Goal: Information Seeking & Learning: Learn about a topic

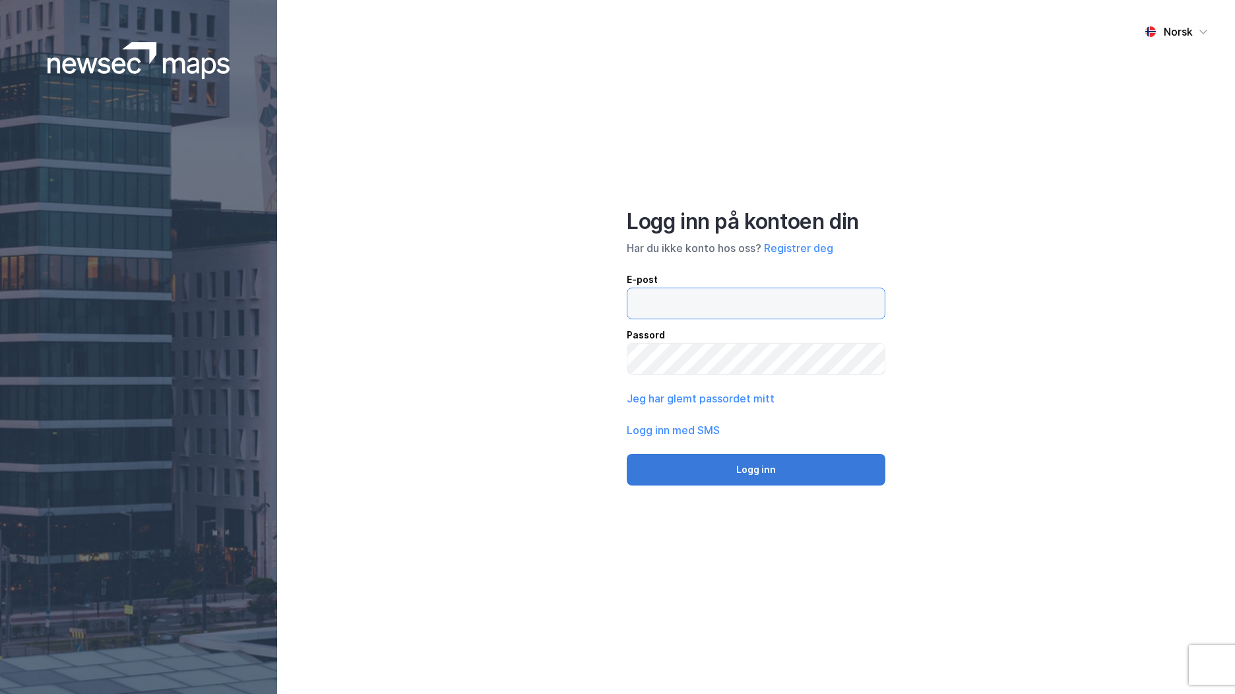
type input "[EMAIL_ADDRESS][DOMAIN_NAME]"
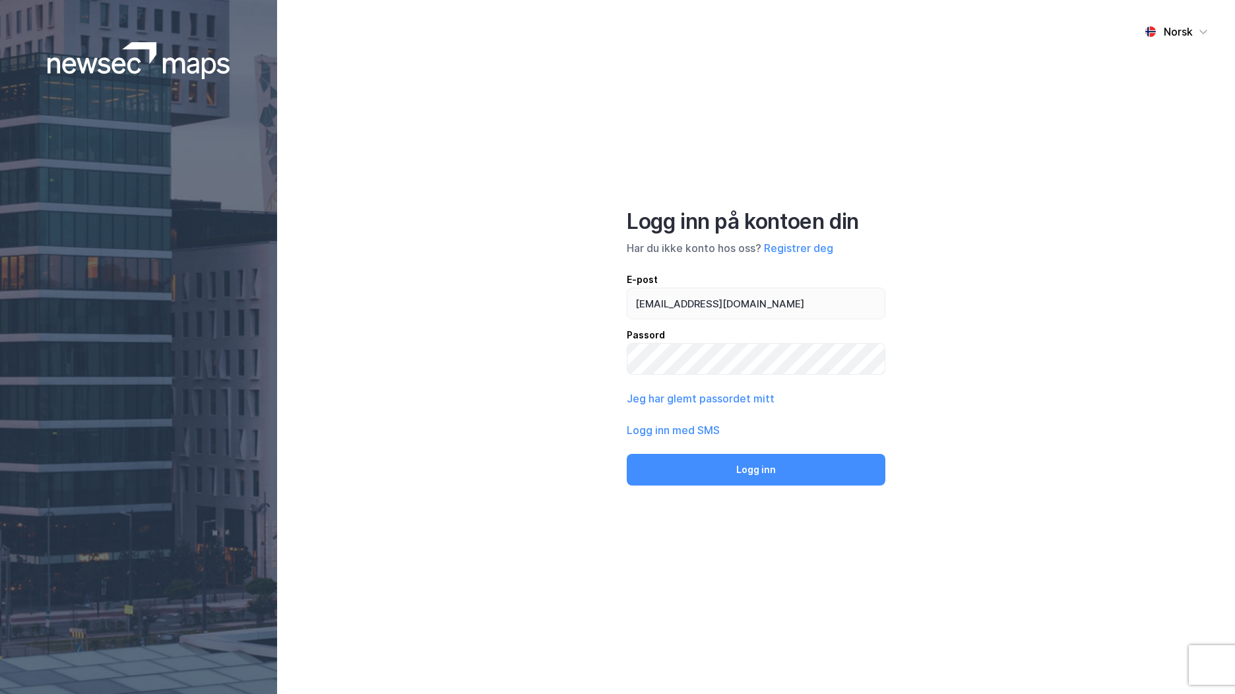
click at [680, 461] on button "Logg inn" at bounding box center [756, 470] width 259 height 32
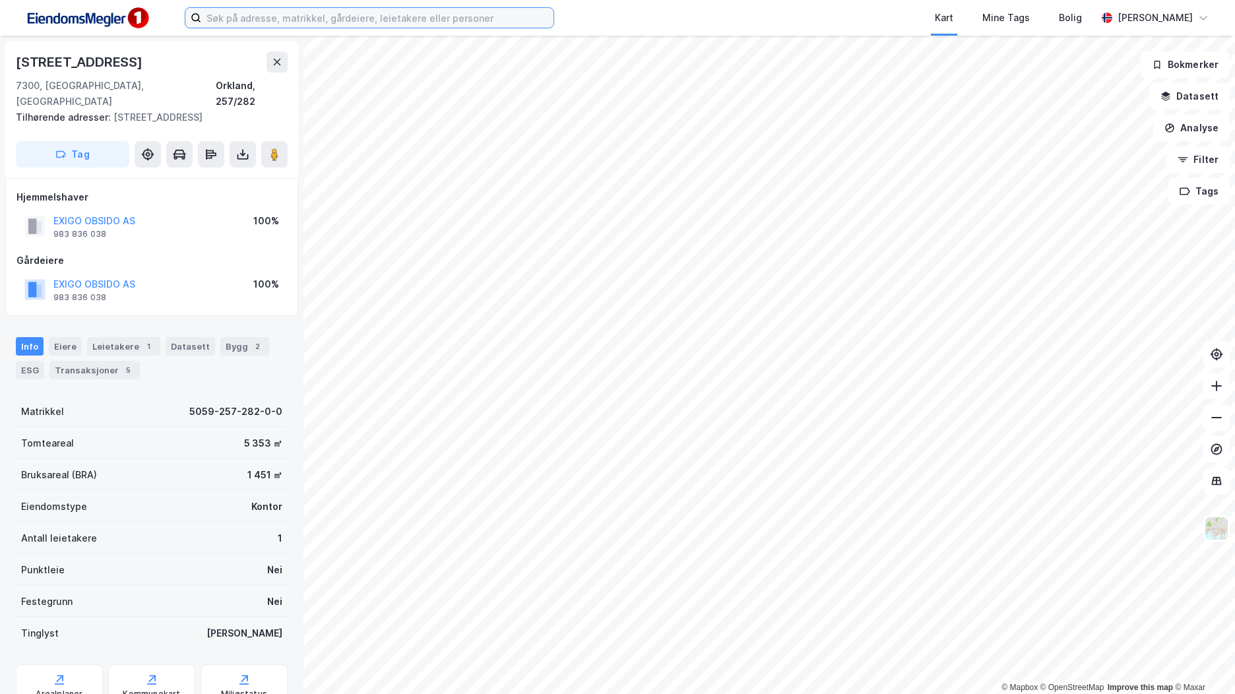
click at [225, 18] on input at bounding box center [377, 18] width 352 height 20
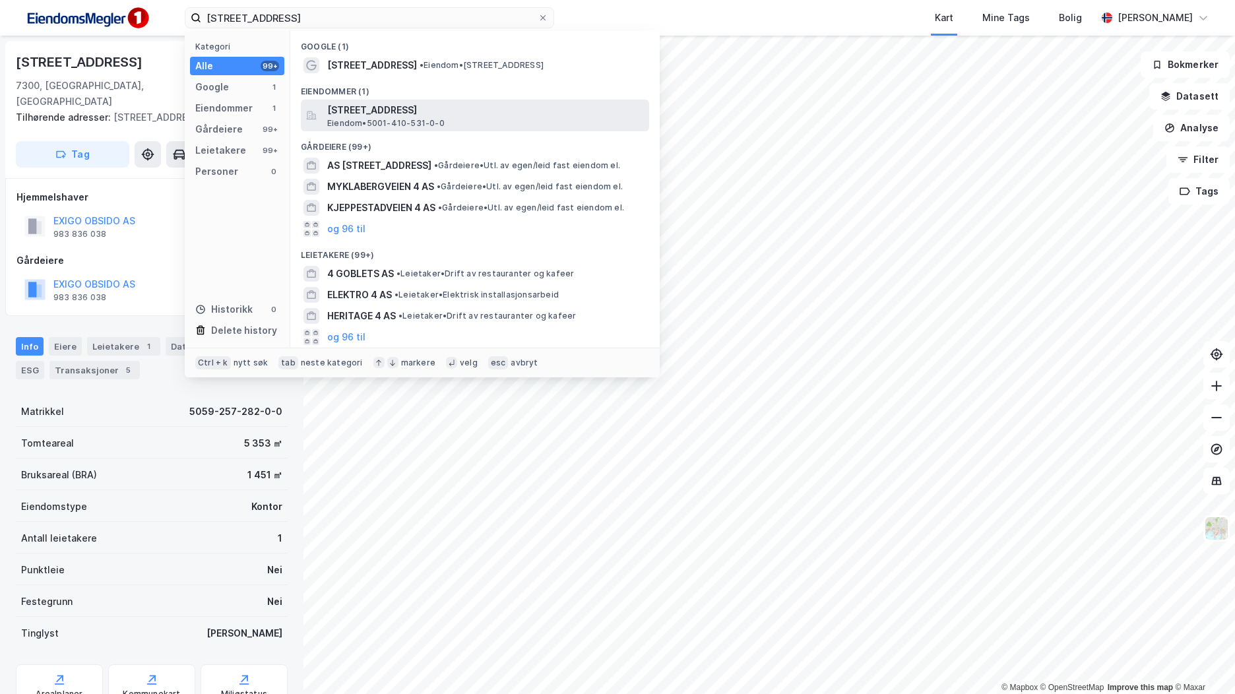
click at [372, 121] on span "Eiendom • 5001-410-531-0-0" at bounding box center [385, 123] width 117 height 11
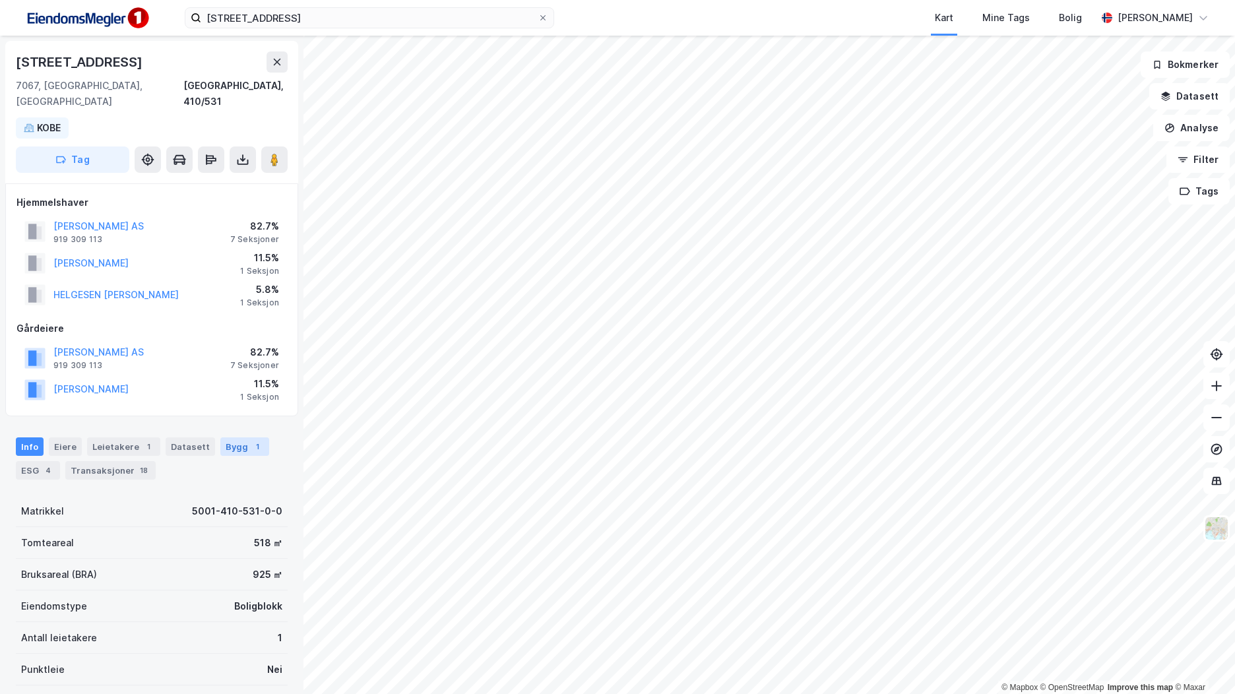
click at [220, 438] on div "Bygg 1" at bounding box center [244, 447] width 49 height 18
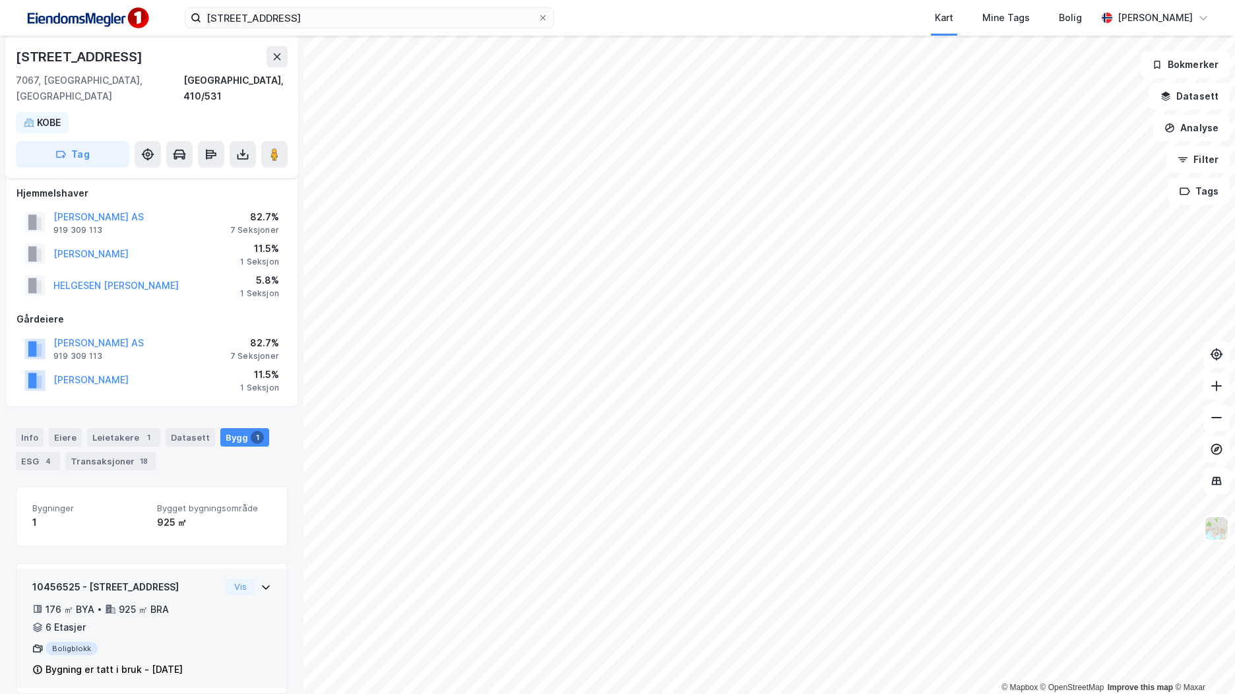
click at [190, 602] on div "176 ㎡ BYA • 925 ㎡ BRA • 6 Etasjer" at bounding box center [126, 619] width 188 height 34
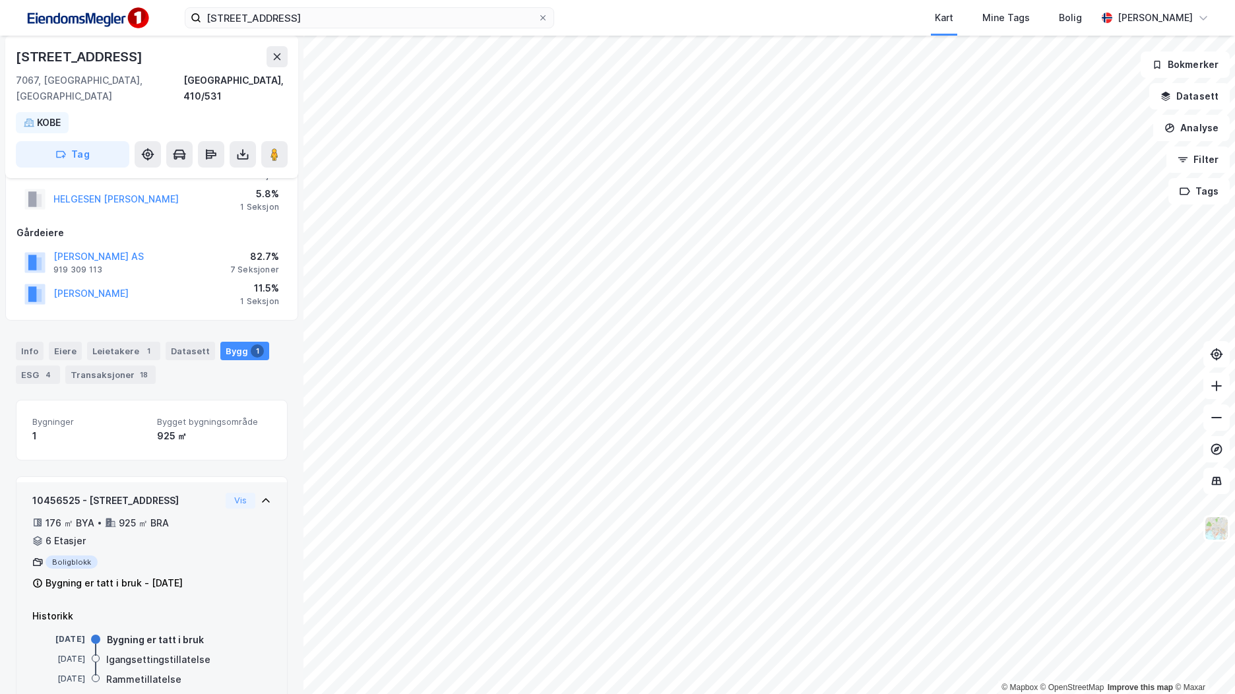
scroll to position [111, 0]
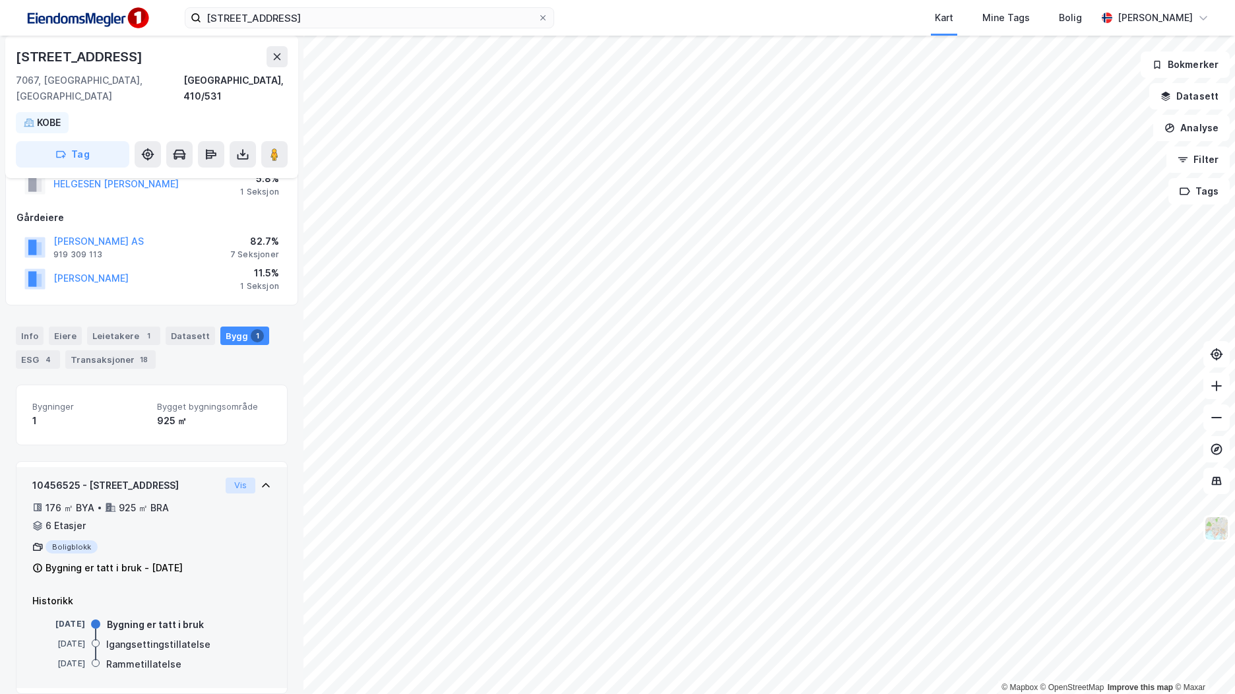
click at [234, 478] on button "Vis" at bounding box center [241, 486] width 30 height 16
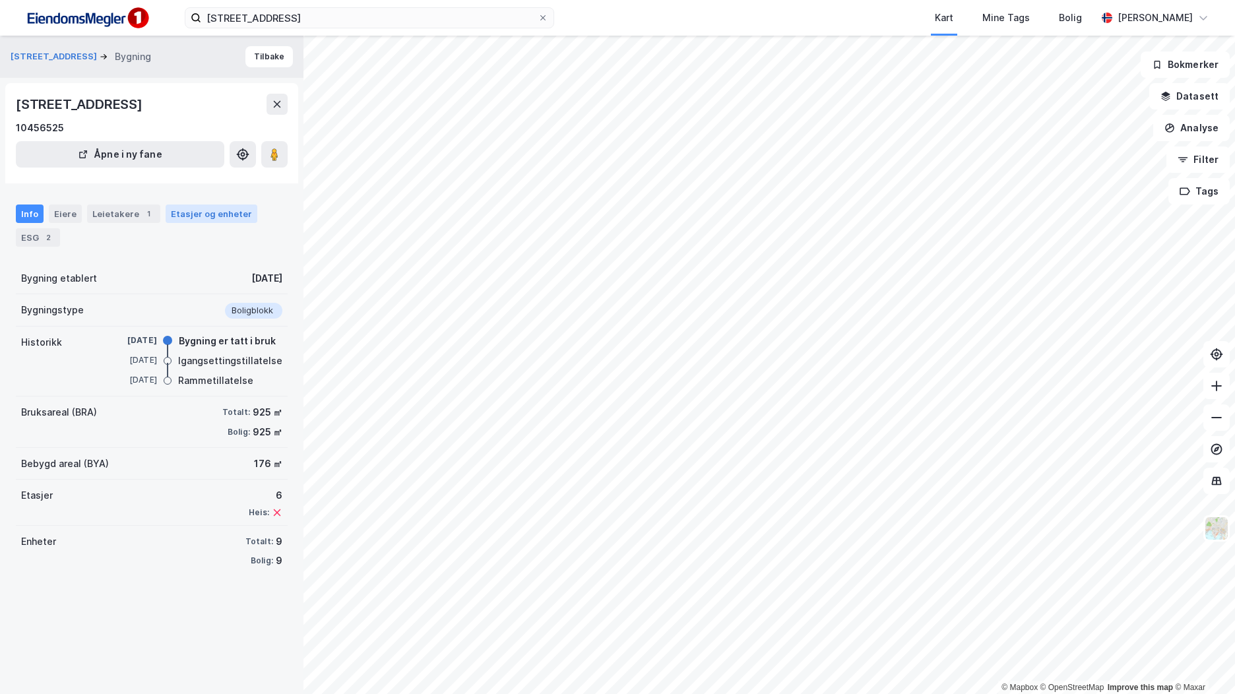
click at [211, 215] on div "Etasjer og enheter" at bounding box center [211, 214] width 81 height 12
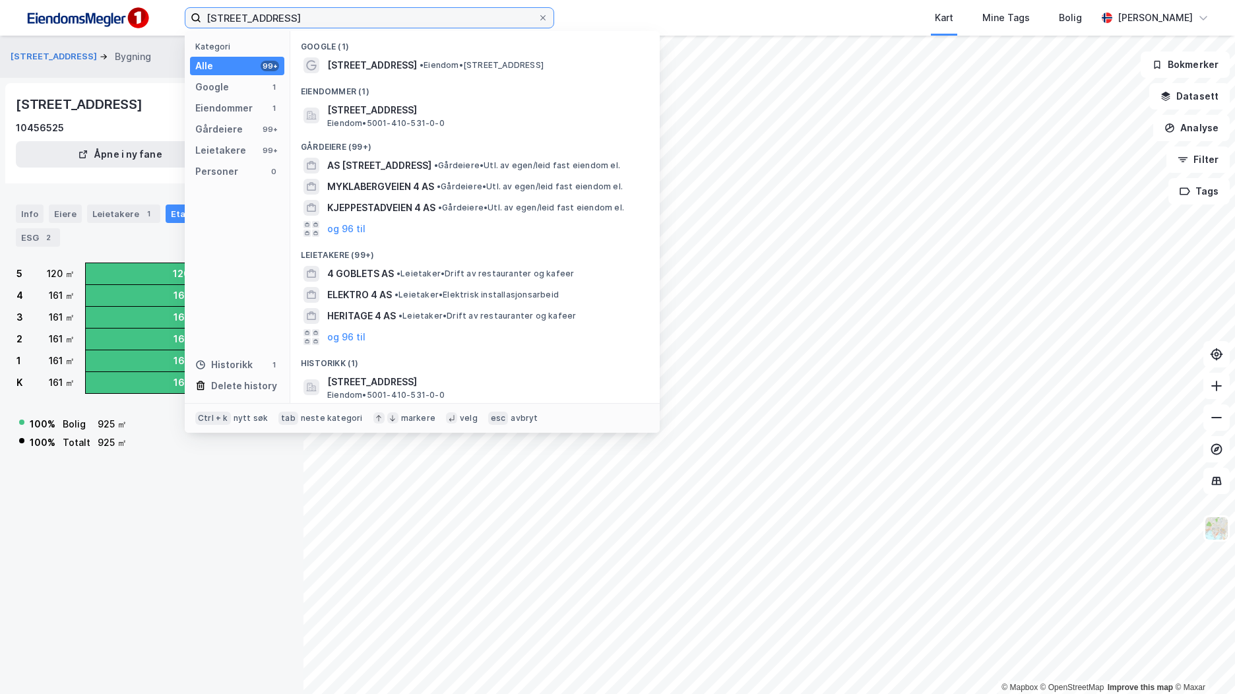
drag, startPoint x: 265, startPoint y: 16, endPoint x: 198, endPoint y: 16, distance: 66.7
click at [198, 16] on label "[STREET_ADDRESS]" at bounding box center [370, 17] width 370 height 21
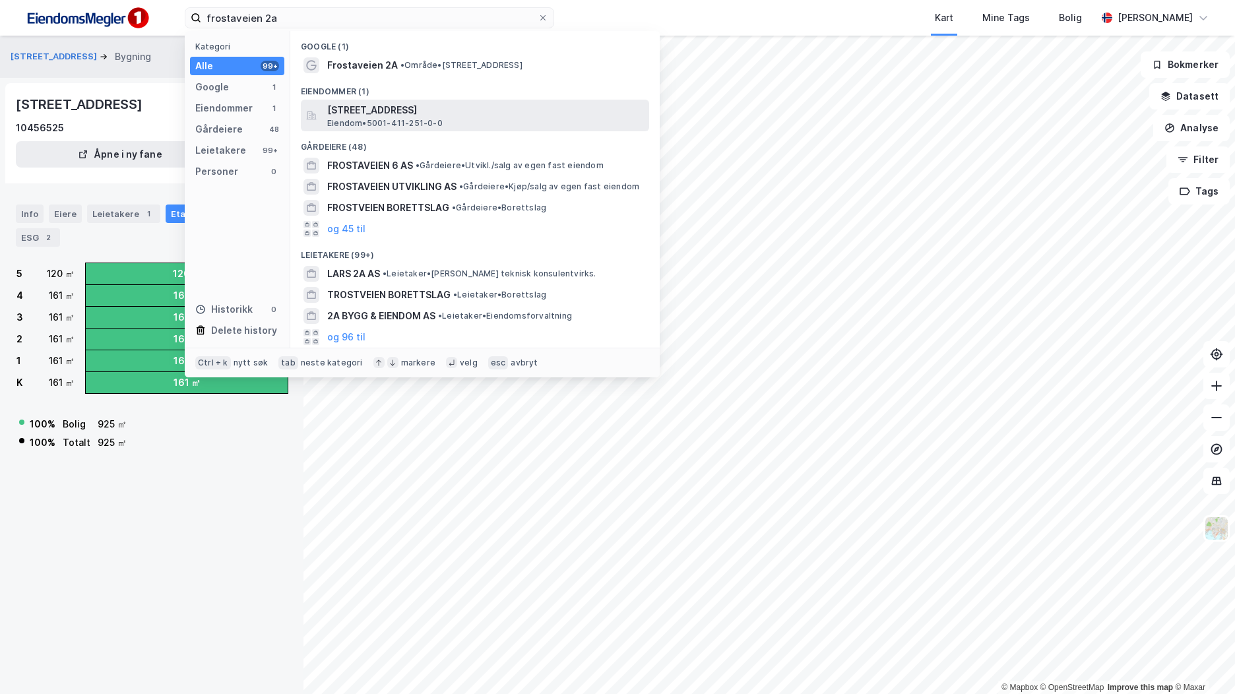
click at [456, 107] on span "[STREET_ADDRESS]" at bounding box center [485, 110] width 317 height 16
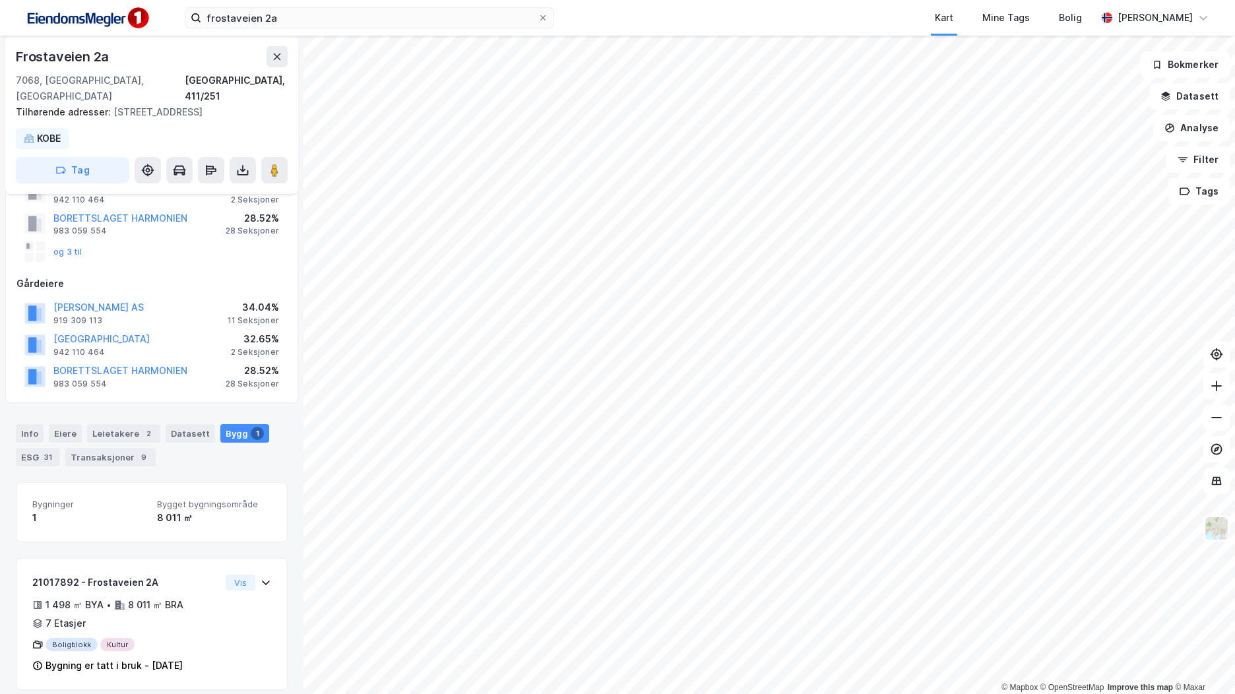
scroll to position [99, 0]
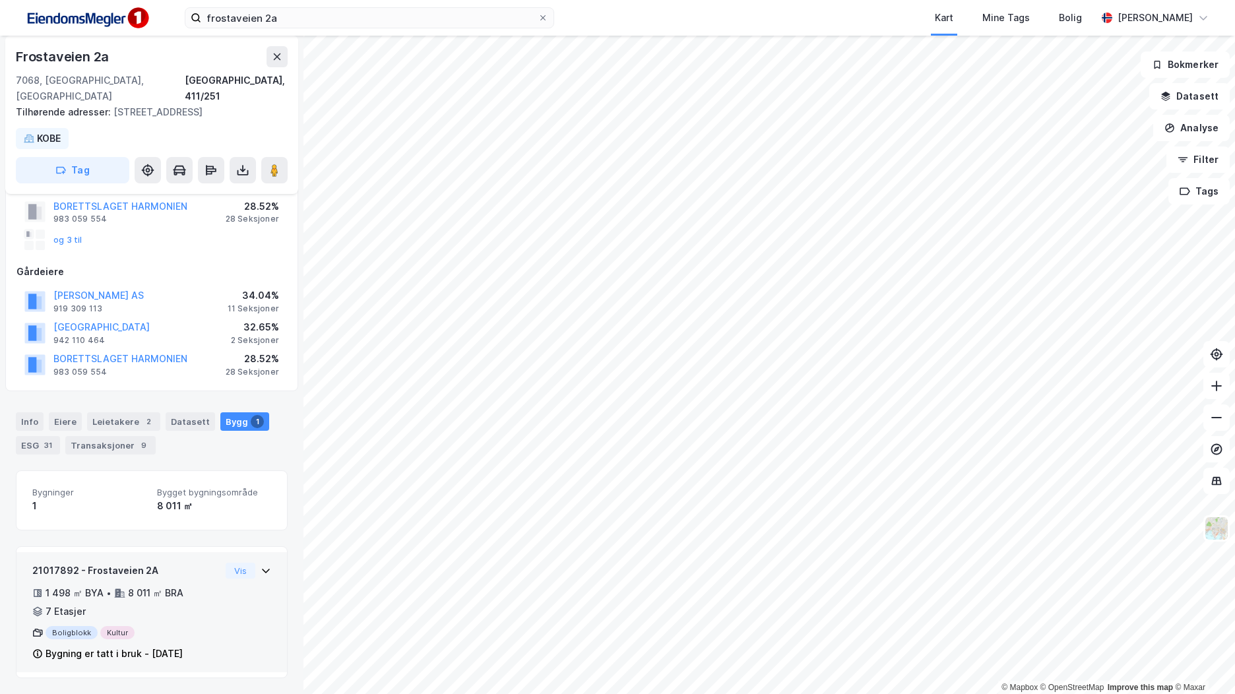
click at [216, 636] on div "21017892 - Frostaveien 2A 1 498 ㎡ BYA • 8 011 ㎡ BRA • 7 Etasjer Boligblokk Kult…" at bounding box center [151, 618] width 239 height 110
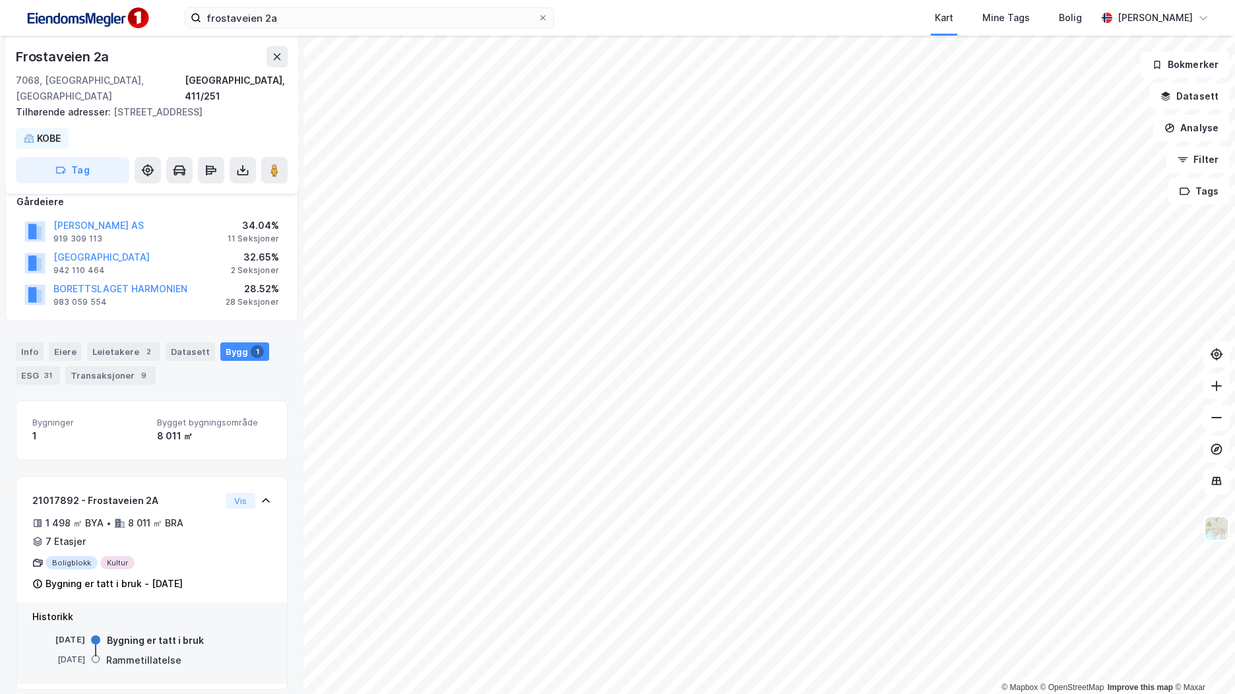
scroll to position [181, 0]
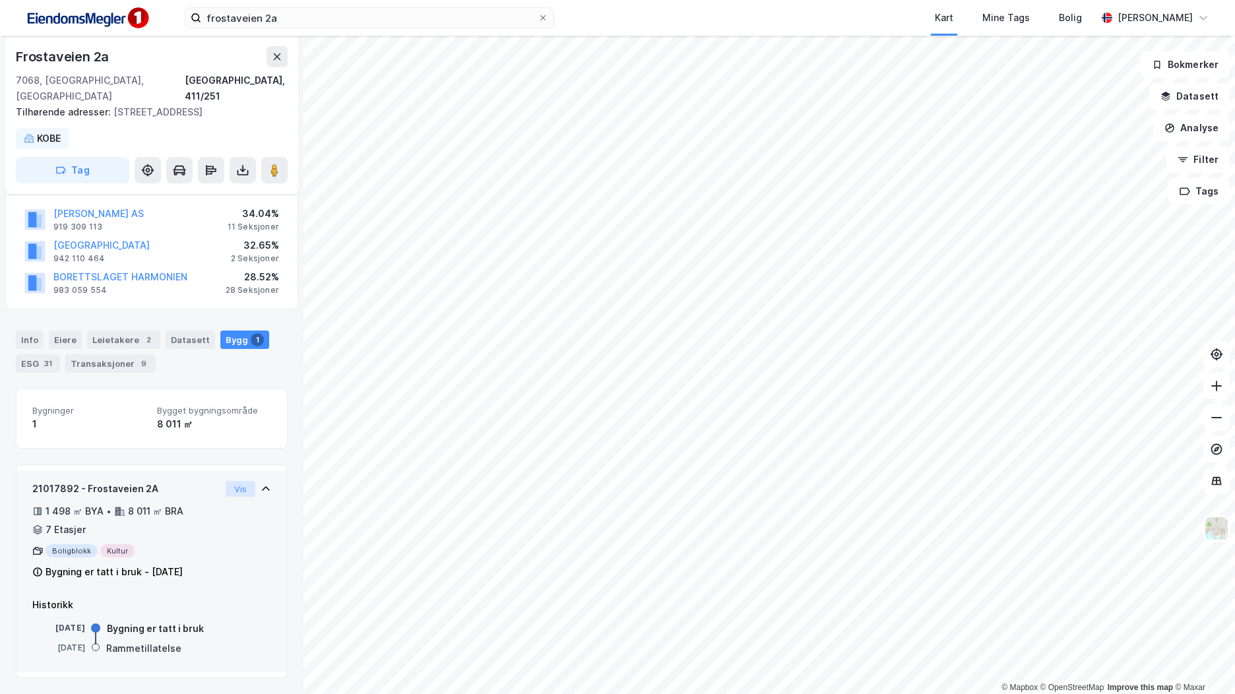
click at [234, 484] on button "Vis" at bounding box center [241, 489] width 30 height 16
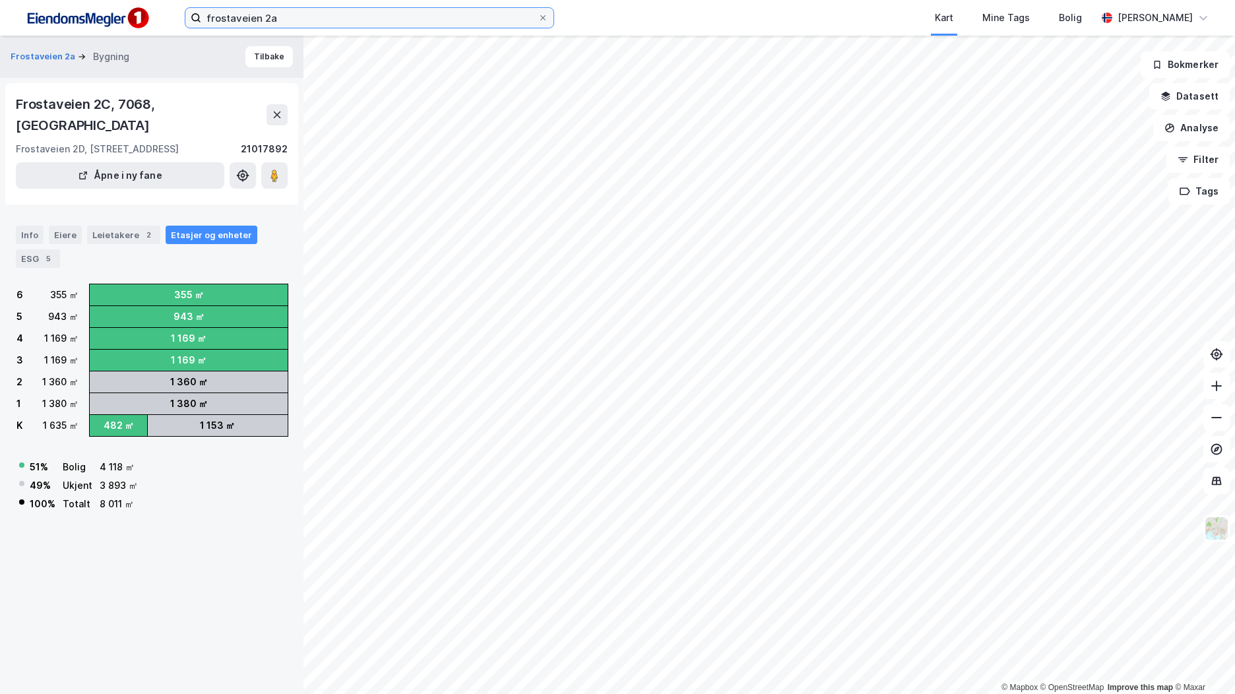
click at [323, 14] on input "frostaveien 2a" at bounding box center [369, 18] width 337 height 20
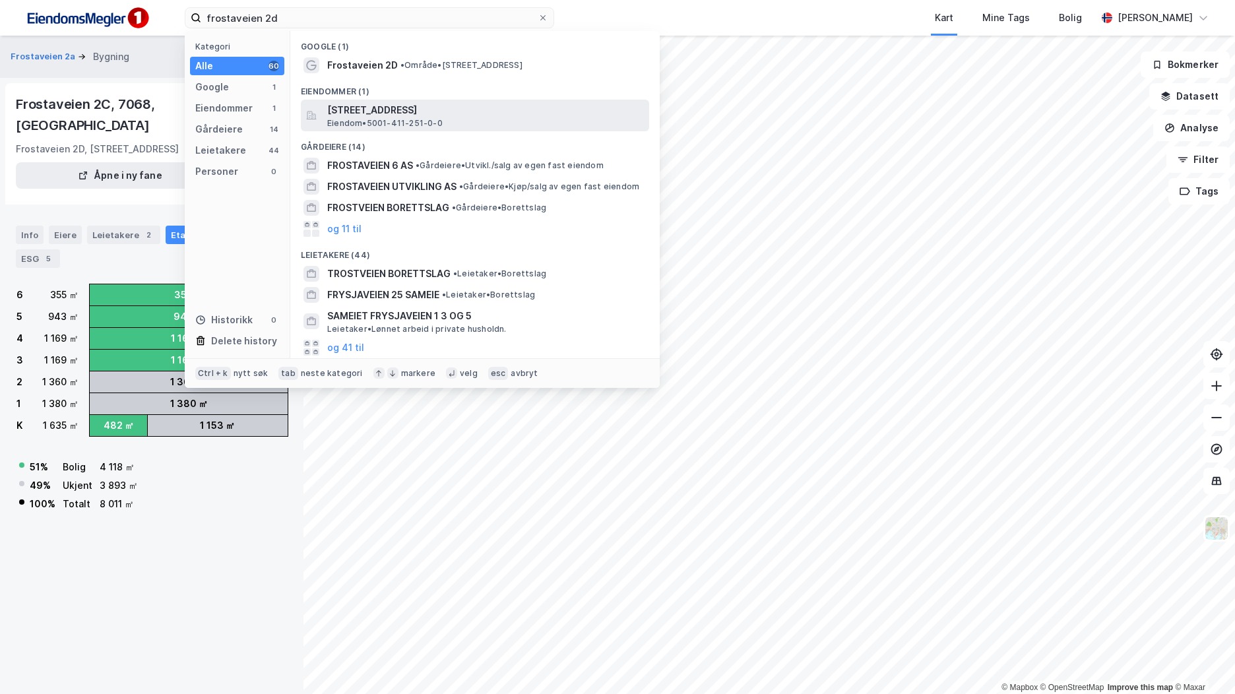
click at [381, 120] on span "Eiendom • 5001-411-251-0-0" at bounding box center [384, 123] width 115 height 11
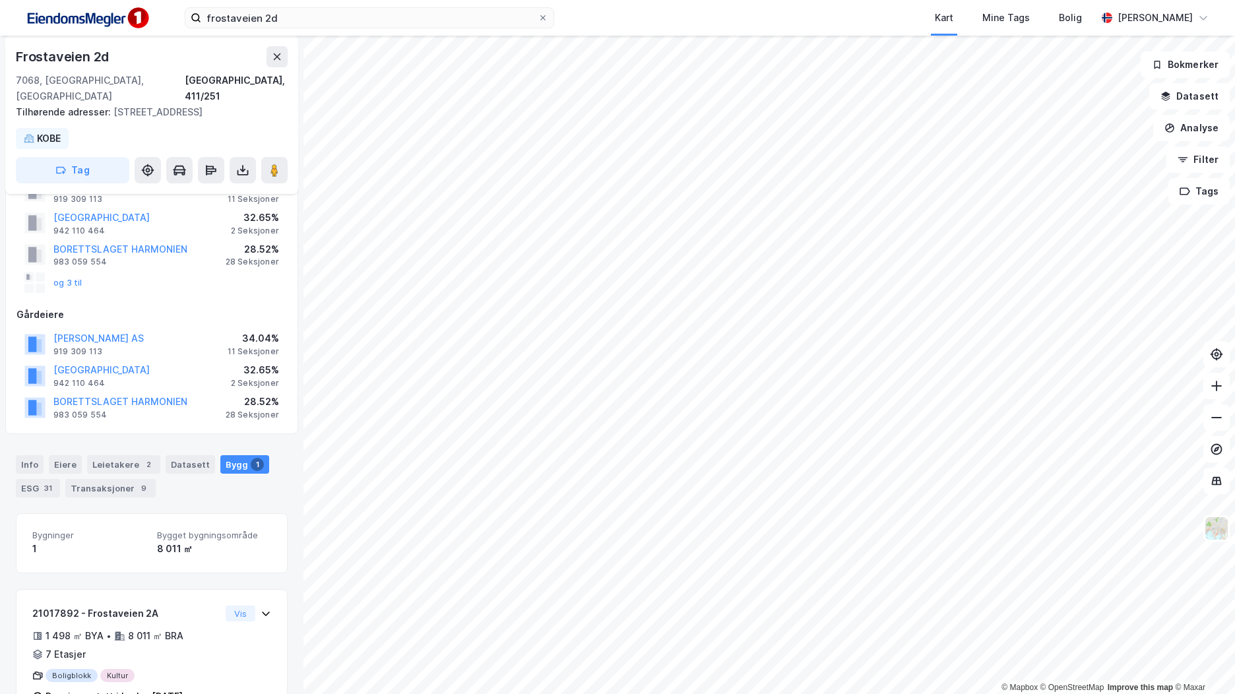
scroll to position [99, 0]
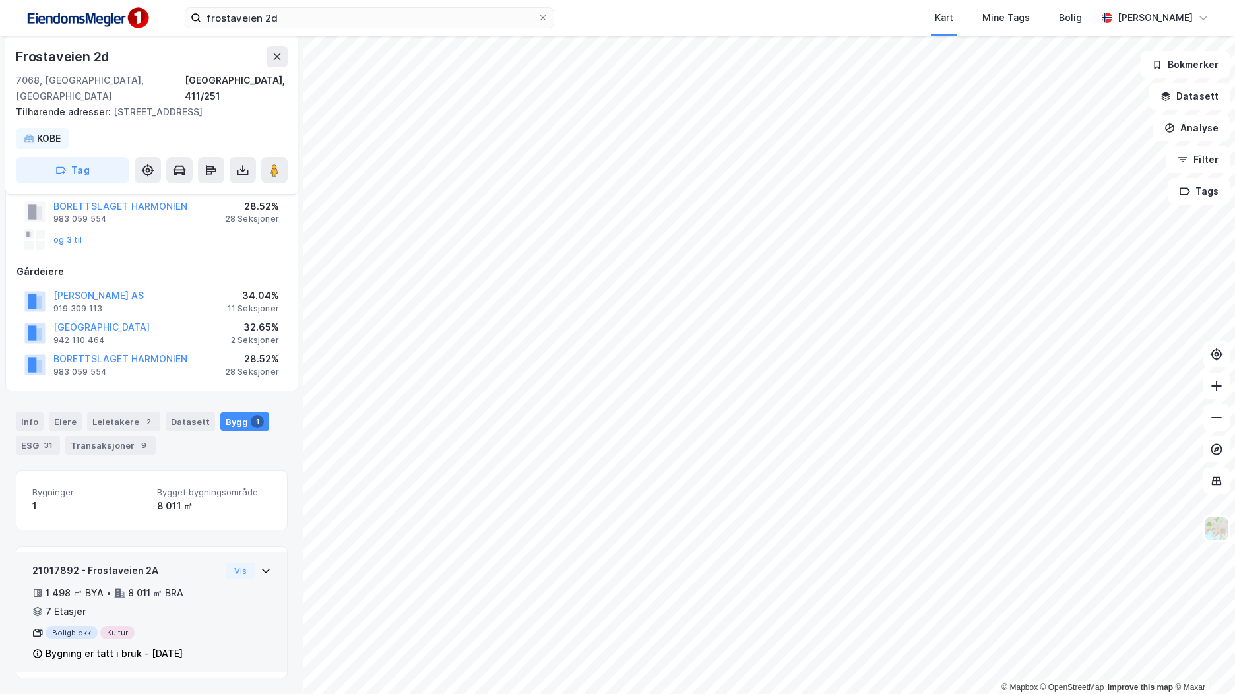
click at [202, 579] on div "21017892 - Frostaveien 2A" at bounding box center [126, 571] width 188 height 16
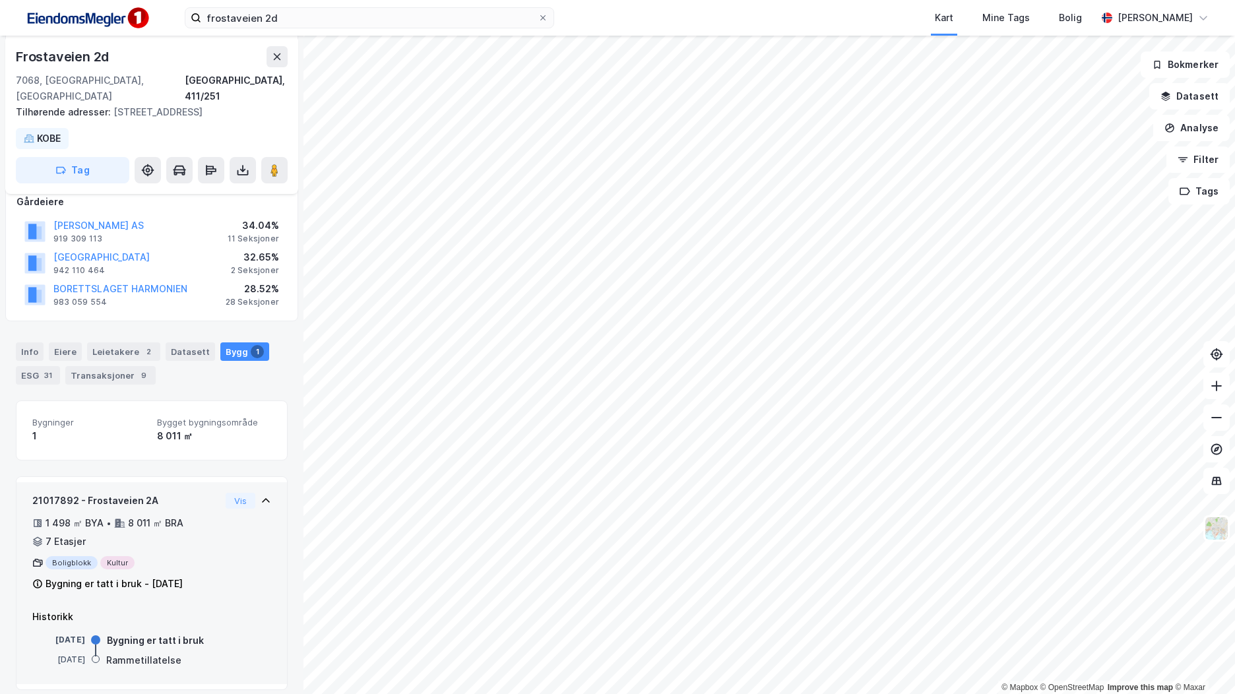
scroll to position [181, 0]
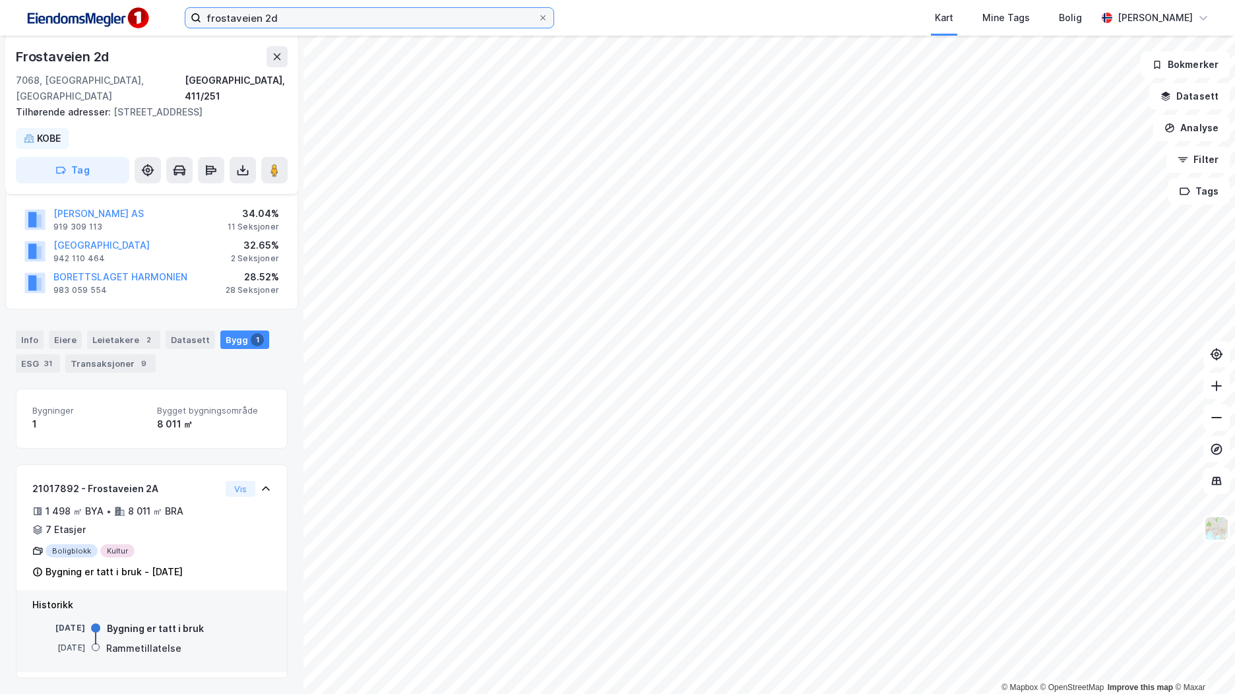
click at [306, 22] on input "frostaveien 2d" at bounding box center [369, 18] width 337 height 20
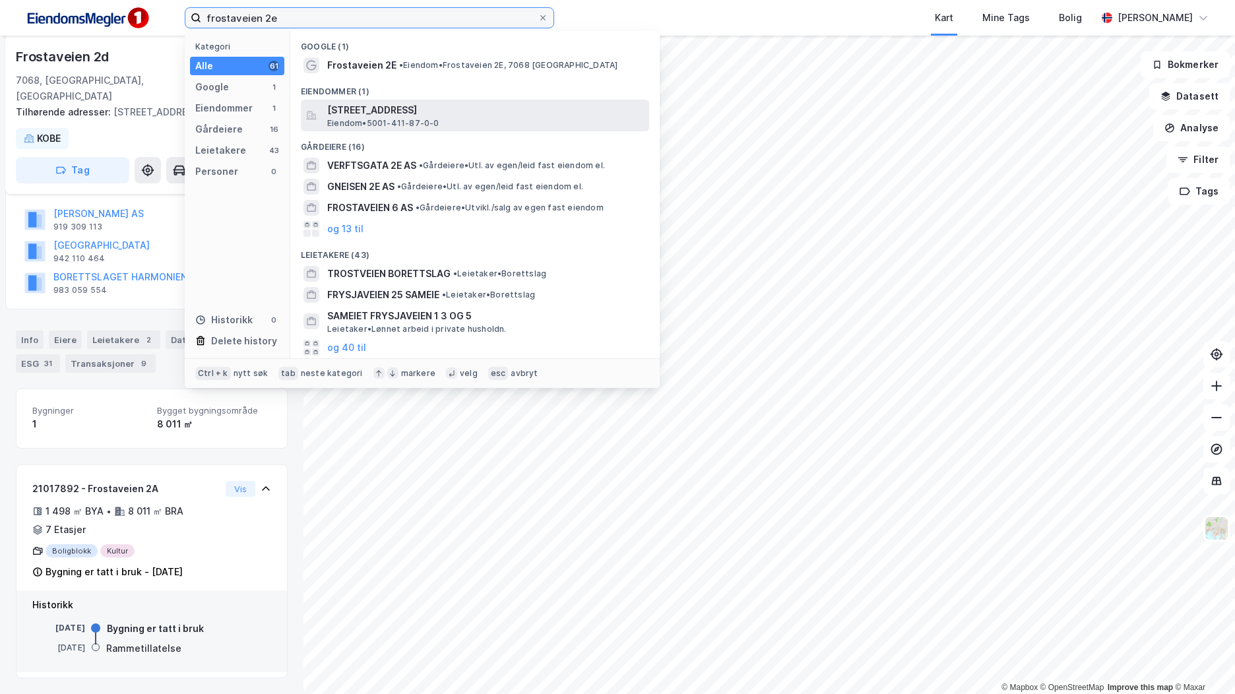
type input "frostaveien 2e"
click at [396, 112] on span "[STREET_ADDRESS]" at bounding box center [485, 110] width 317 height 16
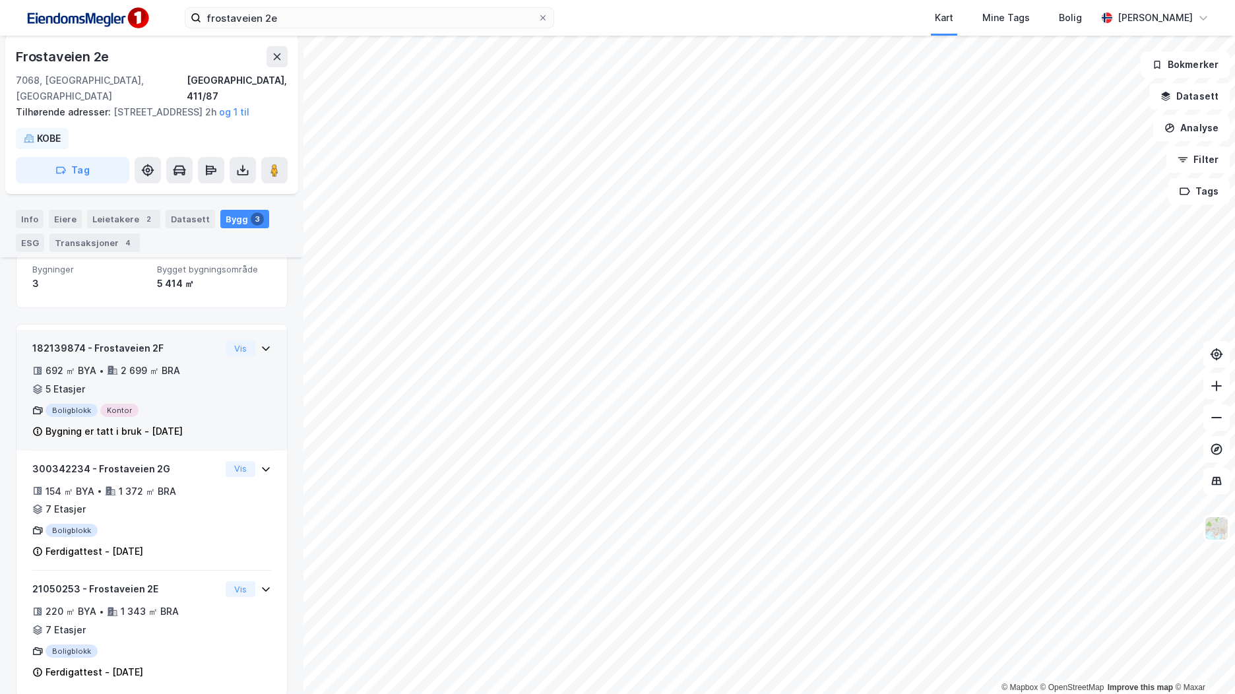
scroll to position [187, 0]
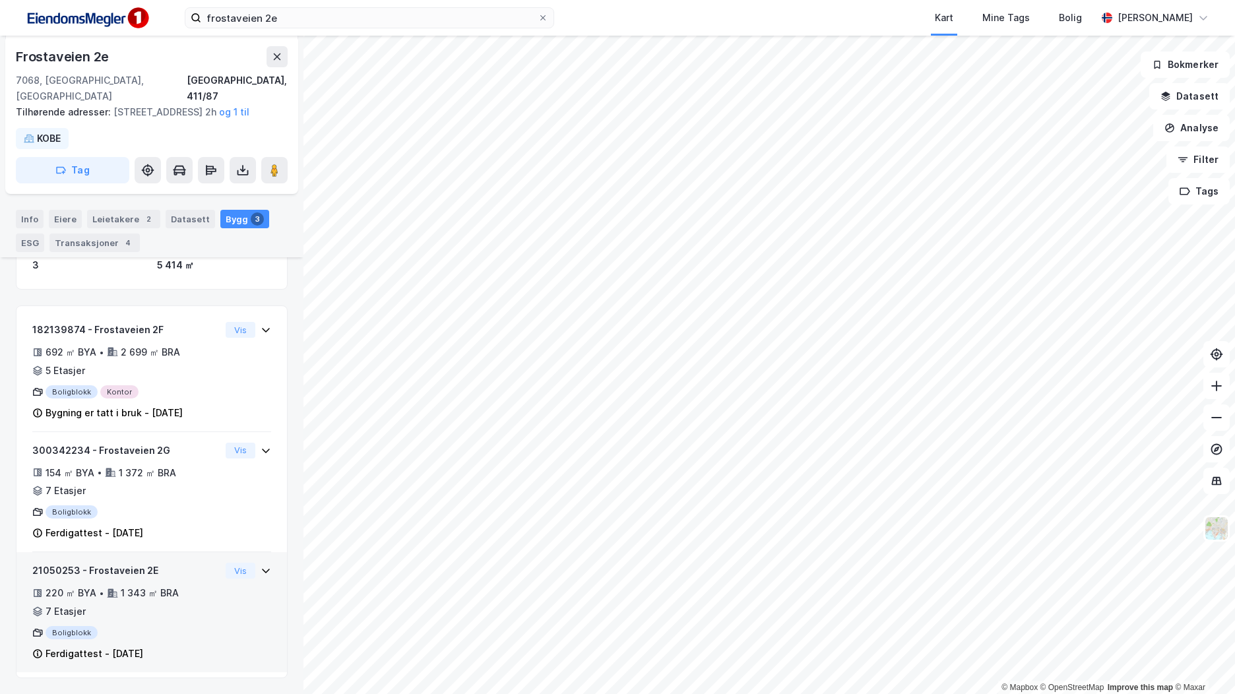
click at [190, 630] on div "Boligblokk" at bounding box center [126, 632] width 188 height 13
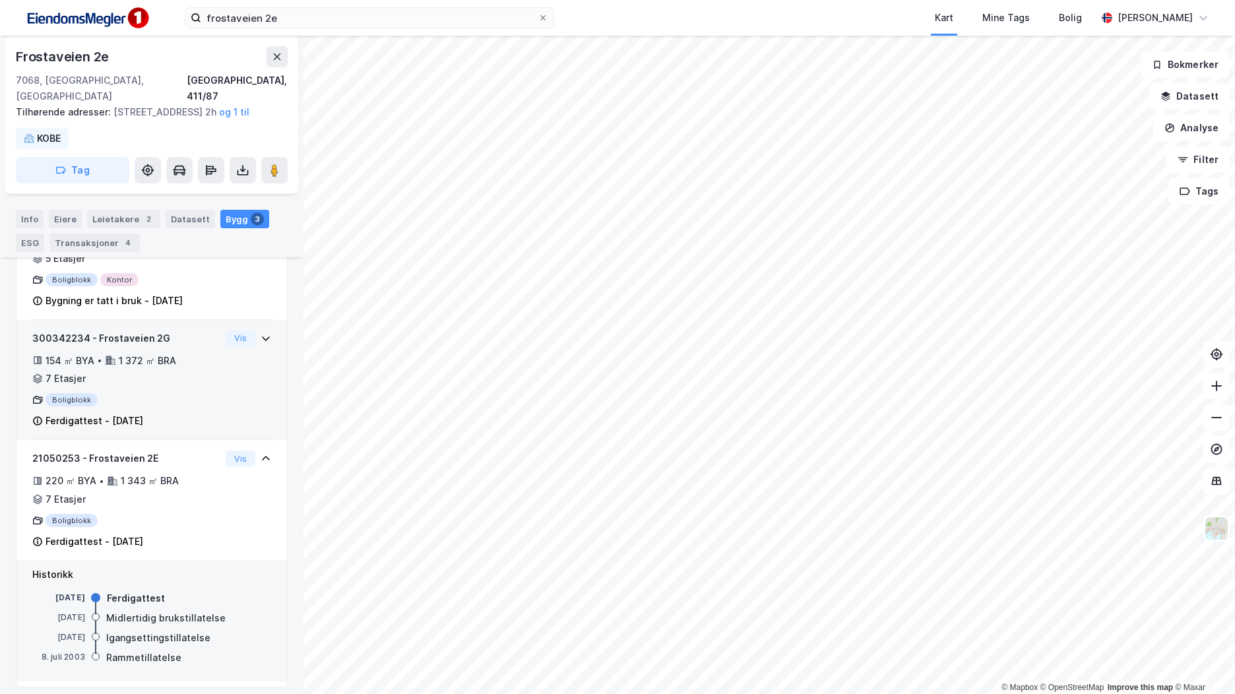
scroll to position [309, 0]
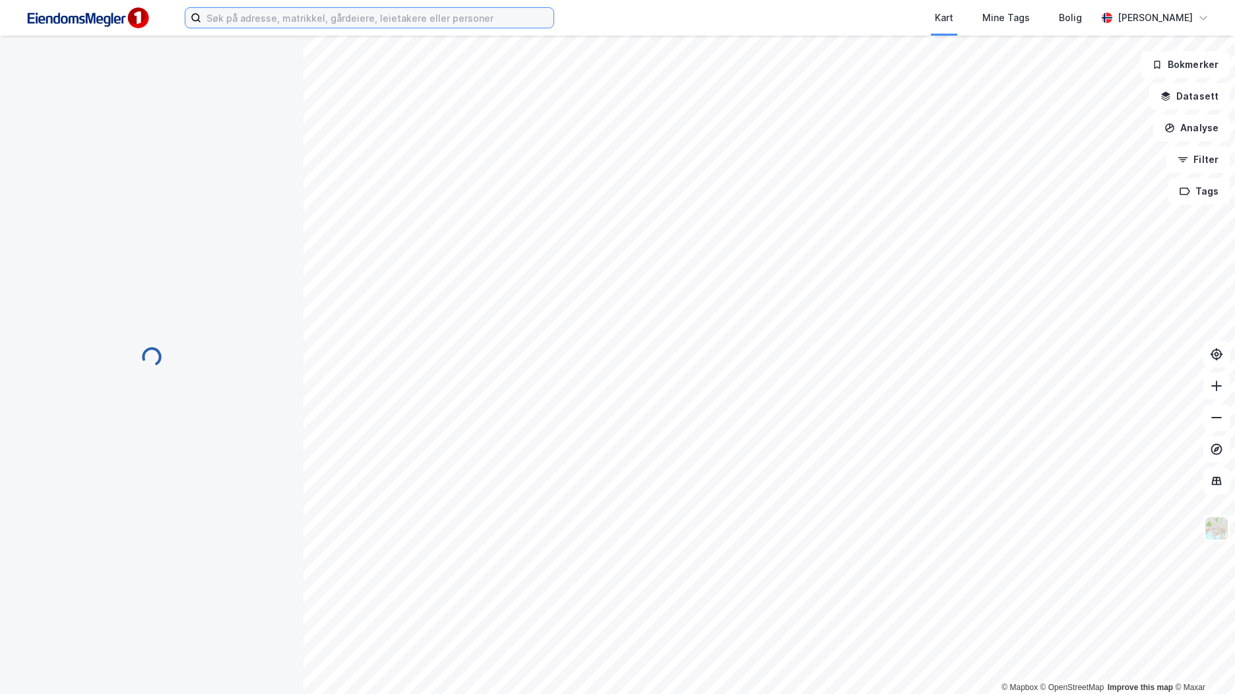
click at [244, 21] on input at bounding box center [377, 18] width 352 height 20
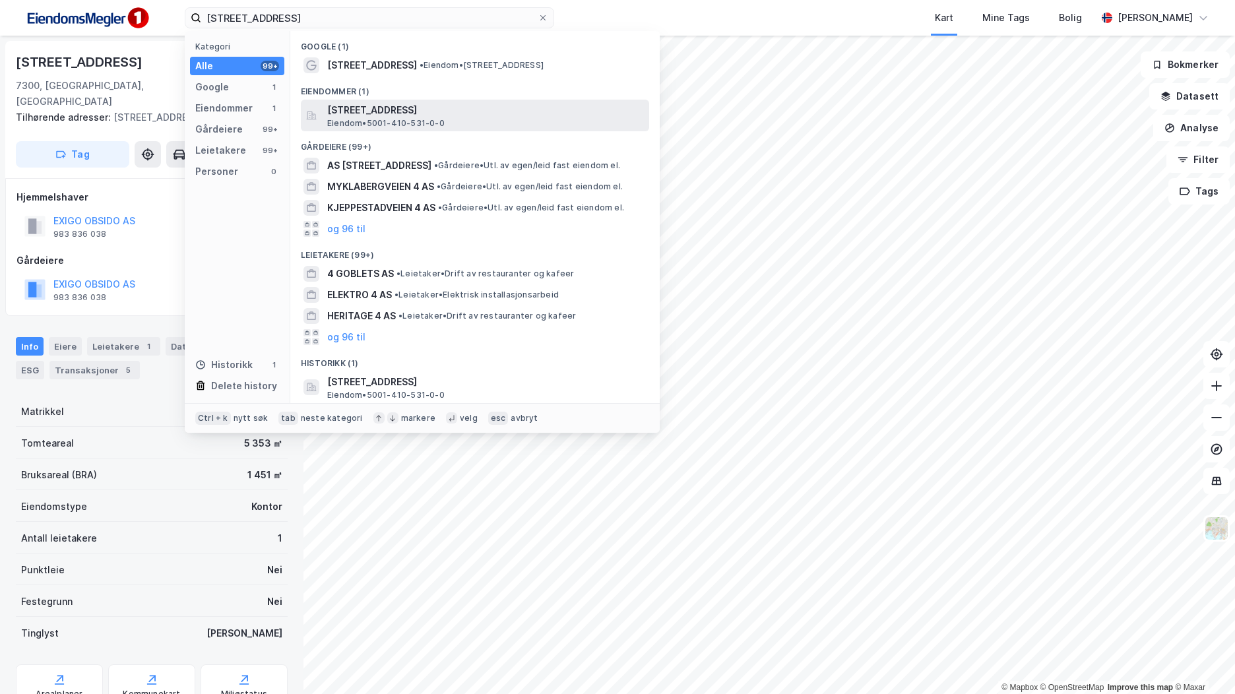
click at [389, 111] on span "[STREET_ADDRESS]" at bounding box center [485, 110] width 317 height 16
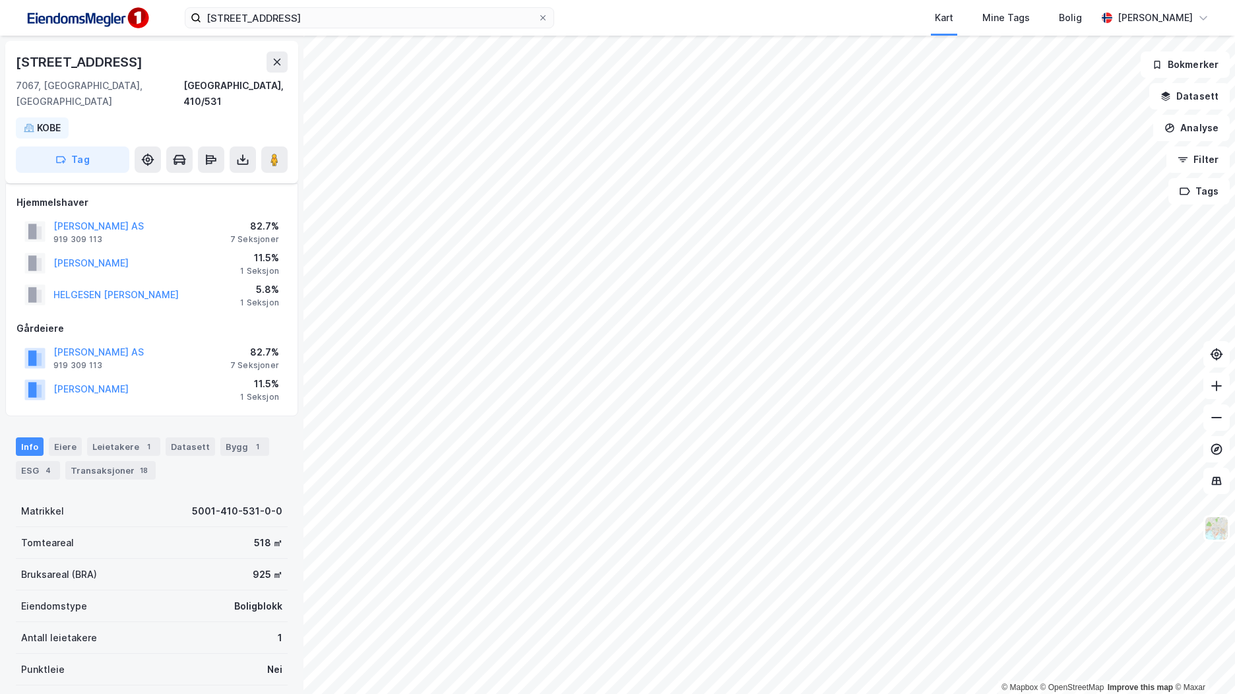
scroll to position [132, 0]
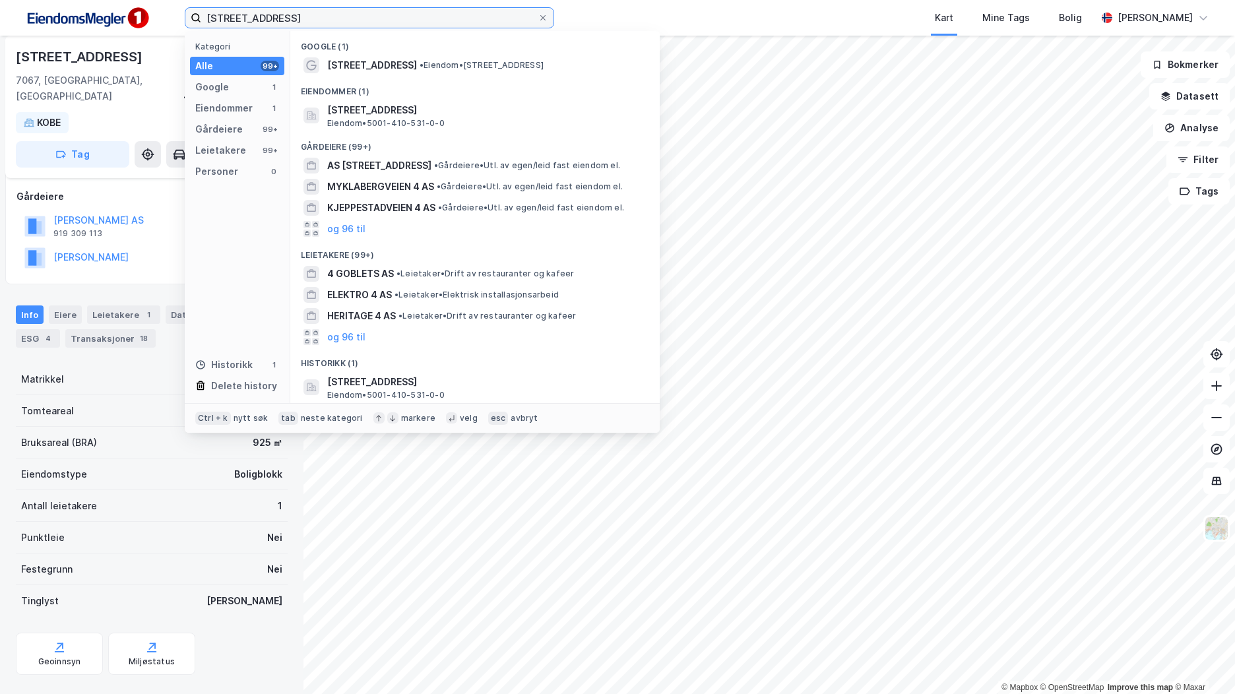
drag, startPoint x: 284, startPoint y: 16, endPoint x: 205, endPoint y: 13, distance: 79.2
click at [205, 13] on input "[STREET_ADDRESS]" at bounding box center [369, 18] width 337 height 20
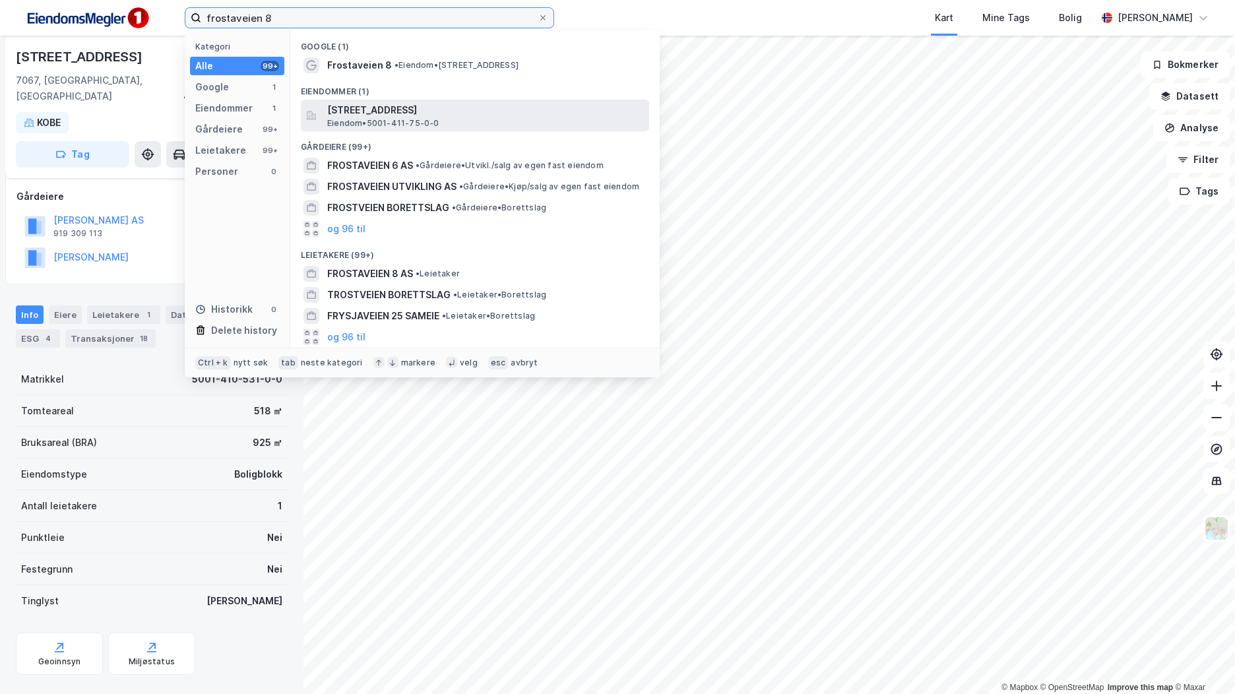
type input "frostaveien 8"
click at [388, 118] on span "Eiendom • 5001-411-75-0-0" at bounding box center [383, 123] width 112 height 11
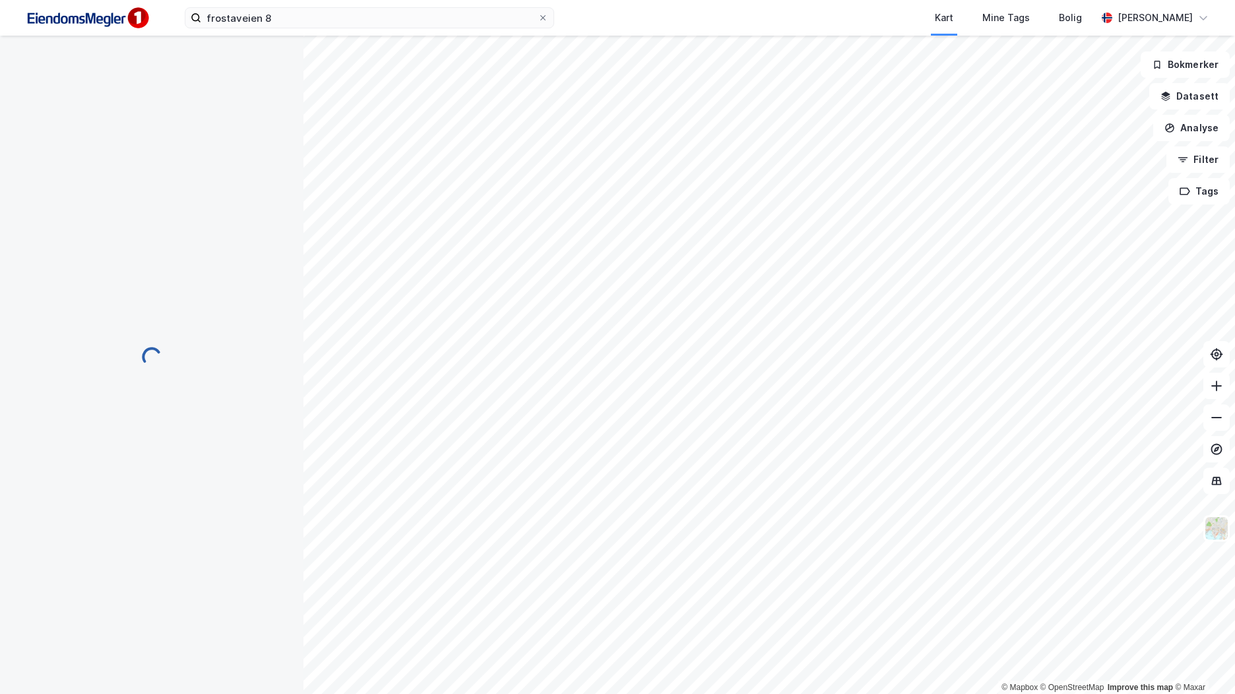
scroll to position [108, 0]
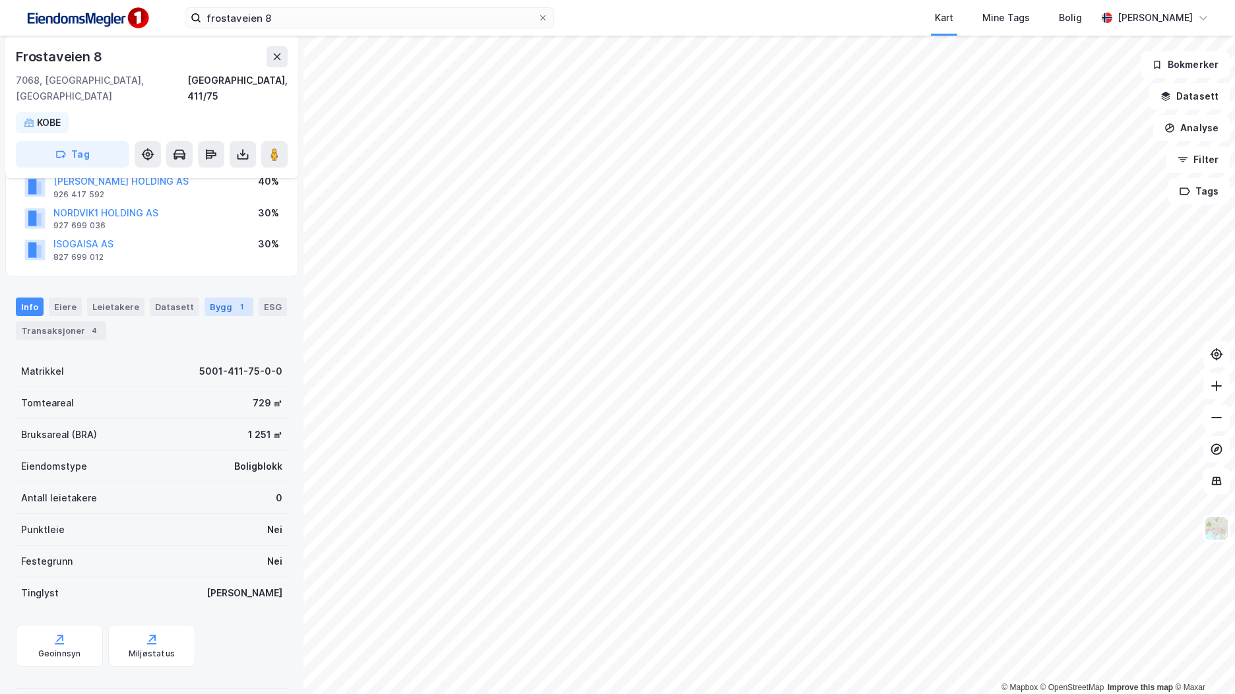
click at [205, 298] on div "Bygg 1" at bounding box center [229, 307] width 49 height 18
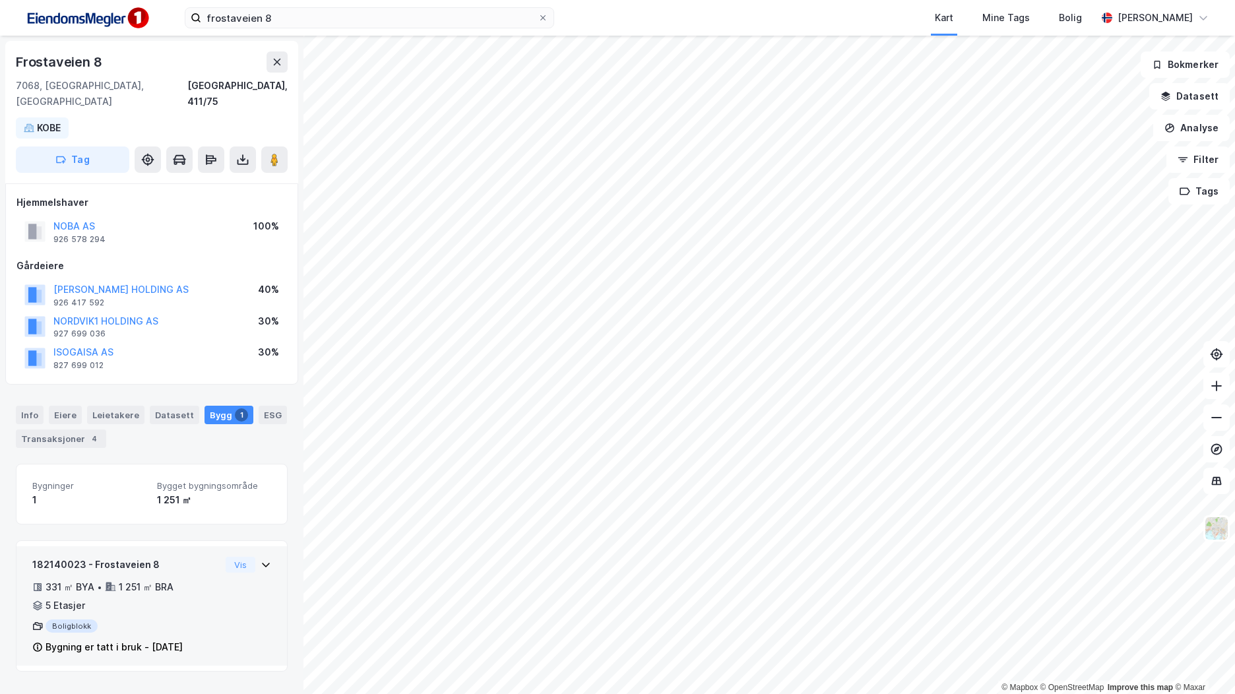
click at [151, 623] on div "182140023 - Frostaveien 8 331 ㎡ BYA • 1 251 ㎡ BRA • 5 Etasjer Boligblokk Bygnin…" at bounding box center [126, 606] width 188 height 99
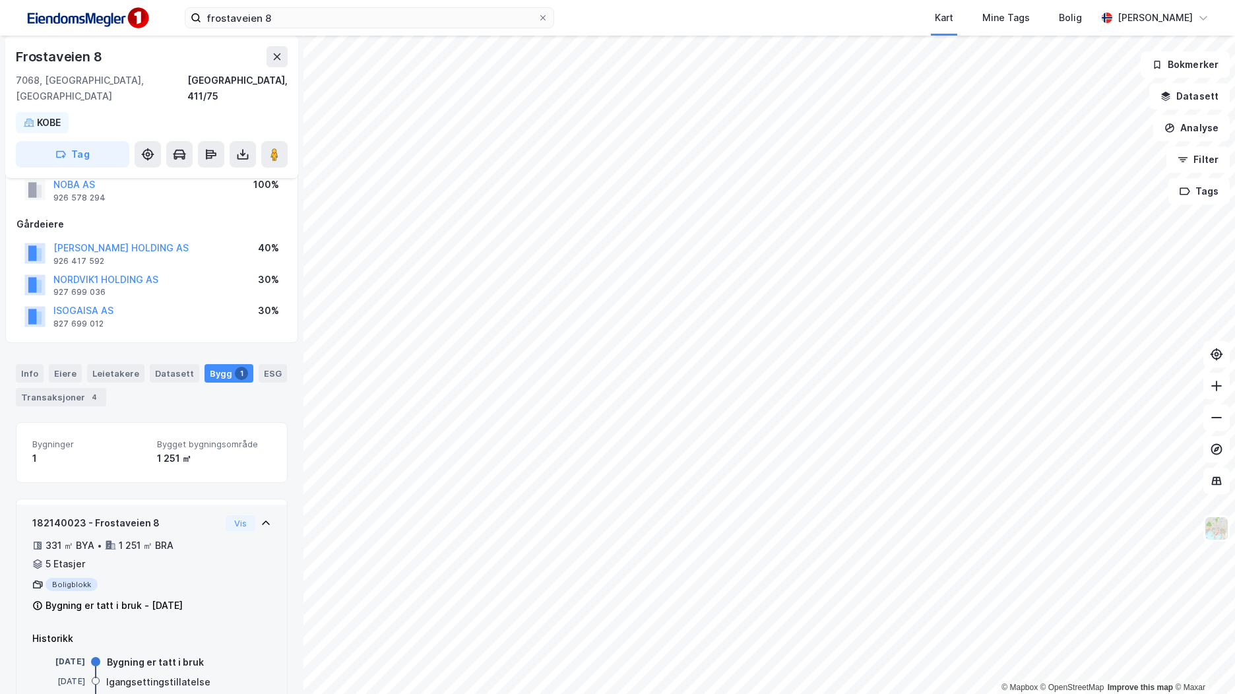
scroll to position [79, 0]
